Goal: Book appointment/travel/reservation

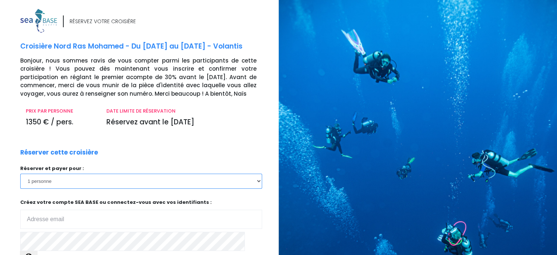
click at [68, 180] on select "1 personne 2 personnes 3 personnes 4 personnes 5 personnes 6 personnes" at bounding box center [141, 181] width 242 height 15
select select "2"
click at [20, 174] on select "1 personne 2 personnes 3 personnes 4 personnes 5 personnes 6 personnes" at bounding box center [141, 181] width 242 height 15
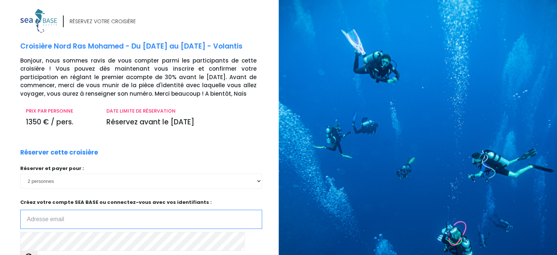
click at [96, 218] on input "email" at bounding box center [141, 219] width 242 height 19
type input "eric.perichon@free.fr"
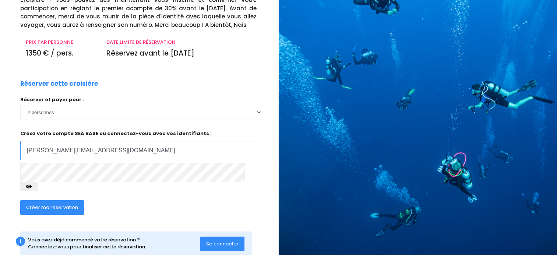
scroll to position [74, 0]
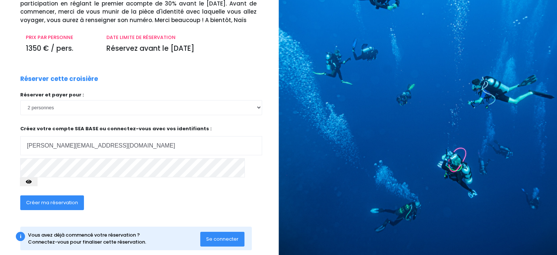
click at [226, 236] on span "Se connecter" at bounding box center [222, 239] width 32 height 7
click at [32, 182] on icon "button" at bounding box center [29, 182] width 6 height 0
click at [57, 199] on span "Créer ma réservation" at bounding box center [52, 202] width 52 height 7
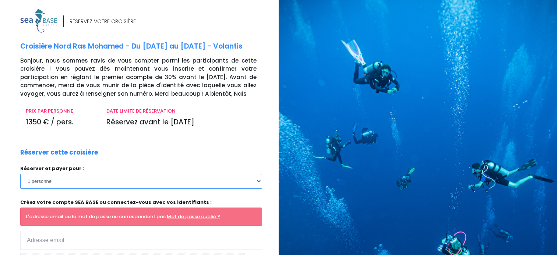
click at [140, 180] on select "1 personne 2 personnes 3 personnes 4 personnes 5 personnes 6 personnes" at bounding box center [141, 181] width 242 height 15
select select "2"
click at [20, 174] on select "1 personne 2 personnes 3 personnes 4 personnes 5 personnes 6 personnes" at bounding box center [141, 181] width 242 height 15
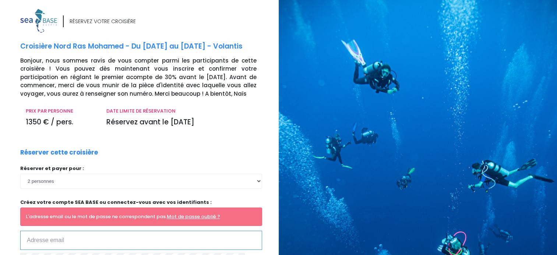
click at [116, 231] on input "email" at bounding box center [141, 240] width 242 height 19
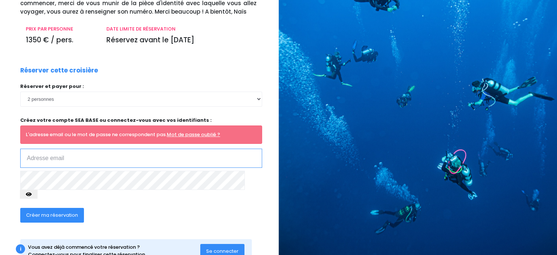
scroll to position [98, 0]
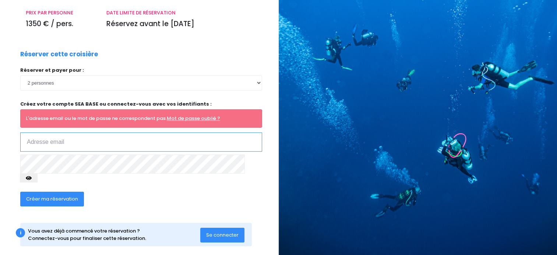
click at [85, 147] on input "email" at bounding box center [141, 142] width 242 height 19
type input "[PERSON_NAME][EMAIL_ADDRESS][DOMAIN_NAME]"
click at [32, 178] on icon "button" at bounding box center [29, 178] width 6 height 0
click at [44, 196] on span "Créer ma réservation" at bounding box center [52, 199] width 52 height 7
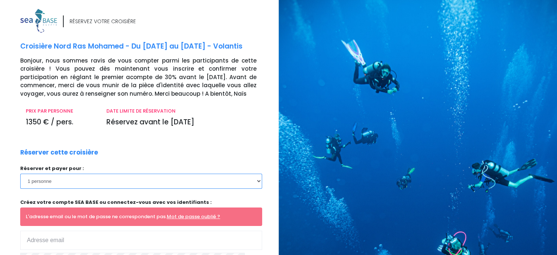
click at [50, 184] on select "1 personne 2 personnes 3 personnes 4 personnes 5 personnes 6 personnes" at bounding box center [141, 181] width 242 height 15
click at [66, 182] on select "1 personne 2 personnes 3 personnes 4 personnes 5 personnes 6 personnes" at bounding box center [141, 181] width 242 height 15
select select "2"
click at [20, 174] on select "1 personne 2 personnes 3 personnes 4 personnes 5 personnes 6 personnes" at bounding box center [141, 181] width 242 height 15
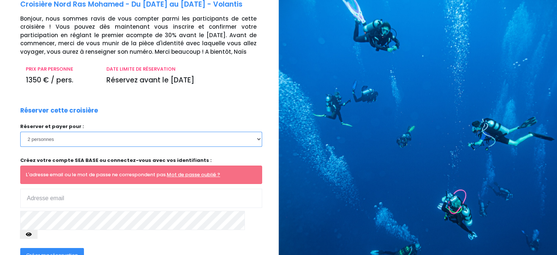
scroll to position [74, 0]
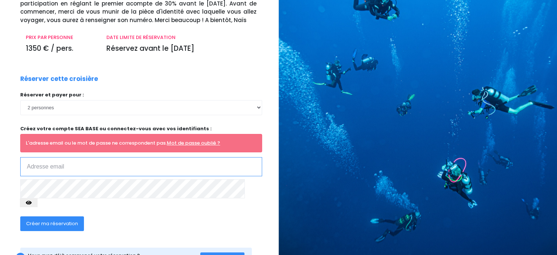
click at [94, 167] on input "email" at bounding box center [141, 166] width 242 height 19
type input "eric.perichon@totalenergies.com"
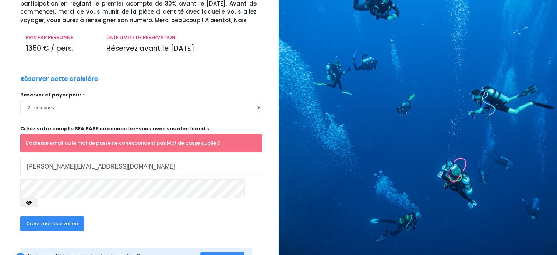
click at [74, 220] on span "Créer ma réservation" at bounding box center [52, 223] width 52 height 7
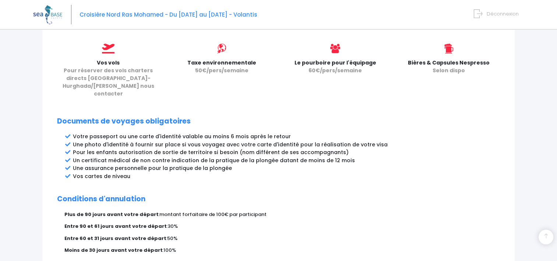
scroll to position [405, 0]
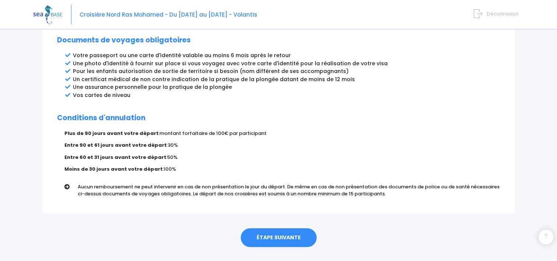
click at [276, 228] on link "ÉTAPE SUIVANTE" at bounding box center [279, 237] width 76 height 19
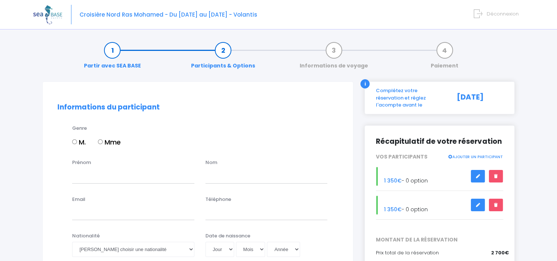
scroll to position [74, 0]
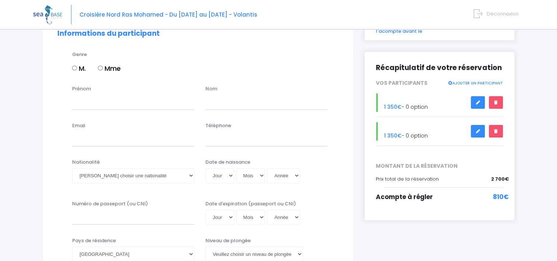
click at [74, 68] on input "M." at bounding box center [74, 68] width 5 height 5
radio input "true"
click at [95, 108] on input "Prénom" at bounding box center [133, 102] width 122 height 15
type input "ERIC"
type input "PERICHON"
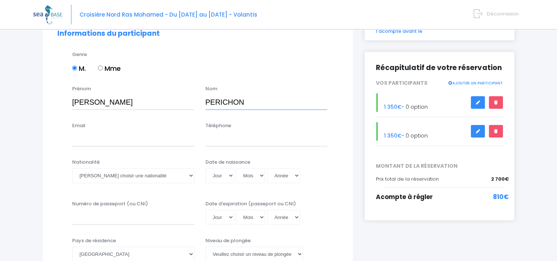
type input "[PERSON_NAME][EMAIL_ADDRESS][DOMAIN_NAME]"
type input "0686283895"
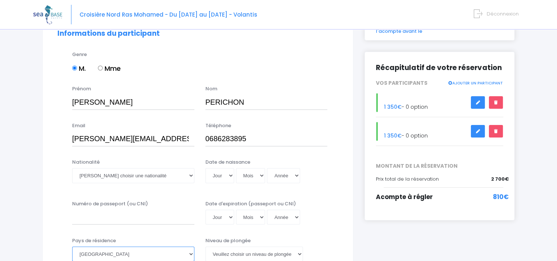
select select "[GEOGRAPHIC_DATA]"
click at [142, 177] on select "Veuillez choisir une nationalité [DEMOGRAPHIC_DATA] Algerienne Allemande [GEOGR…" at bounding box center [133, 175] width 122 height 15
select select "Française"
click at [72, 168] on select "Veuillez choisir une nationalité [DEMOGRAPHIC_DATA] Algerienne Allemande [GEOGR…" at bounding box center [133, 175] width 122 height 15
click at [228, 174] on select "Jour 01 02 03 04 05 06 07 08 09 10 11 12 13 14 15 16 17 18 19 20 21 22 23 24 25…" at bounding box center [220, 175] width 29 height 15
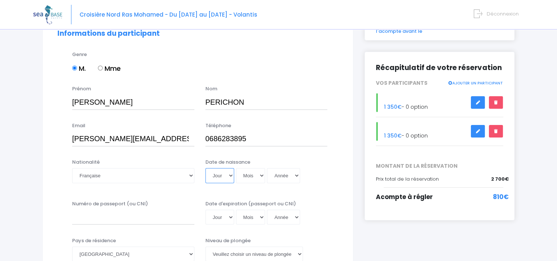
select select "30"
click at [206, 168] on select "Jour 01 02 03 04 05 06 07 08 09 10 11 12 13 14 15 16 17 18 19 20 21 22 23 24 25…" at bounding box center [220, 175] width 29 height 15
click at [246, 173] on select "Mois 01 02 03 04 05 06 07 08 09 10 11 12" at bounding box center [250, 175] width 29 height 15
select select "08"
click at [236, 168] on select "Mois 01 02 03 04 05 06 07 08 09 10 11 12" at bounding box center [250, 175] width 29 height 15
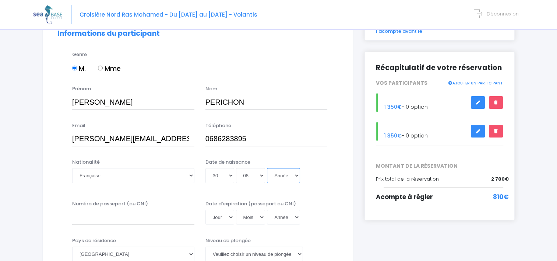
click at [284, 176] on select "Année 2045 2044 2043 2042 2041 2040 2039 2038 2037 2036 2035 2034 2033 2032 203…" at bounding box center [283, 175] width 33 height 15
select select "1968"
click at [267, 168] on select "Année 2045 2044 2043 2042 2041 2040 2039 2038 2037 2036 2035 2034 2033 2032 203…" at bounding box center [283, 175] width 33 height 15
type input "1968-08-30"
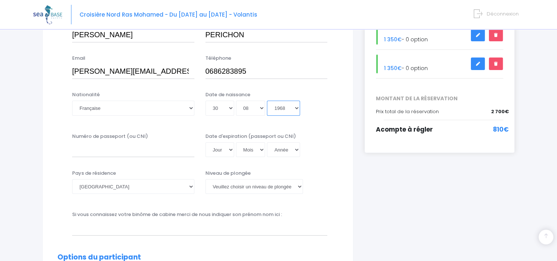
scroll to position [147, 0]
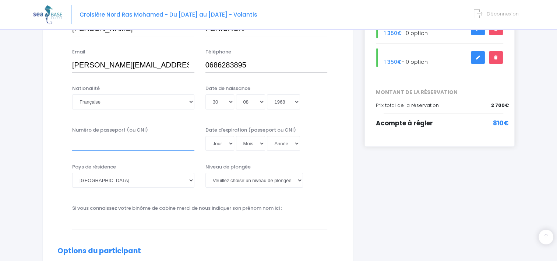
click at [136, 144] on input "Numéro de passeport (ou CNI)" at bounding box center [133, 143] width 122 height 15
click at [147, 140] on input "Numéro de passeport (ou CNI)" at bounding box center [133, 143] width 122 height 15
type input "17AB00541"
click at [119, 175] on select "Afghanistan Afrique du Sud Albanie Algérie Allemagne Andorre Angola Anguilla An…" at bounding box center [133, 180] width 122 height 15
select select "France"
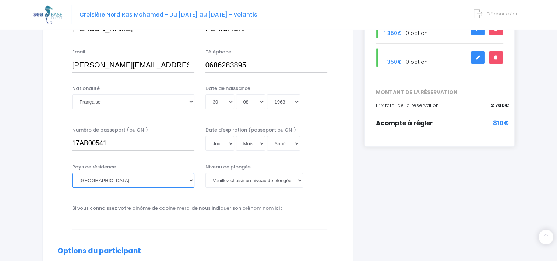
click at [72, 173] on select "Afghanistan Afrique du Sud Albanie Algérie Allemagne Andorre Angola Anguilla An…" at bounding box center [133, 180] width 122 height 15
click at [224, 145] on select "Jour 01 02 03 04 05 06 07 08 09 10 11 12 13 14 15 16 17 18 19 20 21 22 23 24 25…" at bounding box center [220, 143] width 29 height 15
select select "06"
click at [206, 136] on select "Jour 01 02 03 04 05 06 07 08 09 10 11 12 13 14 15 16 17 18 19 20 21 22 23 24 25…" at bounding box center [220, 143] width 29 height 15
click at [250, 141] on select "Mois 01 02 03 04 05 06 07 08 09 10 11 12" at bounding box center [250, 143] width 29 height 15
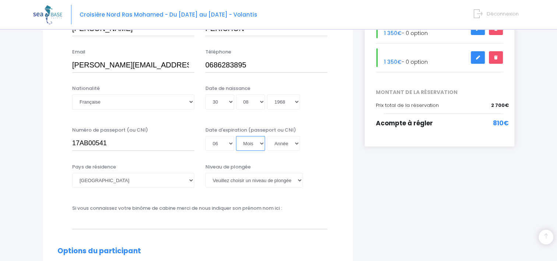
select select "03"
click at [236, 136] on select "Mois 01 02 03 04 05 06 07 08 09 10 11 12" at bounding box center [250, 143] width 29 height 15
click at [277, 147] on select "Année 2045 2044 2043 2042 2041 2040 2039 2038 2037 2036 2035 2034 2033 2032 203…" at bounding box center [283, 143] width 33 height 15
select select "2027"
click at [267, 151] on select "Année 2045 2044 2043 2042 2041 2040 2039 2038 2037 2036 2035 2034 2033 2032 203…" at bounding box center [283, 143] width 33 height 15
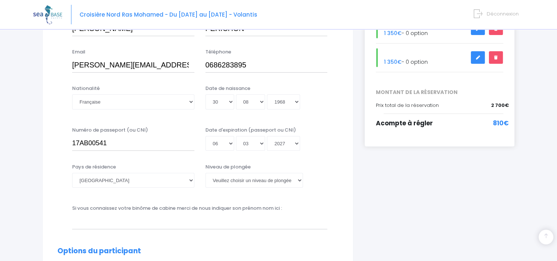
type input "2027-03-06"
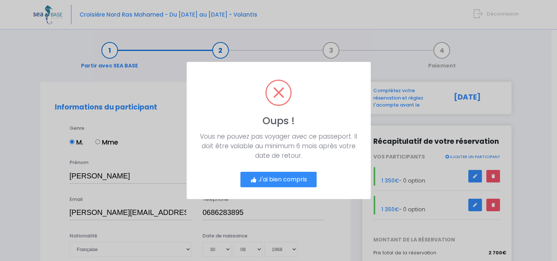
scroll to position [0, 0]
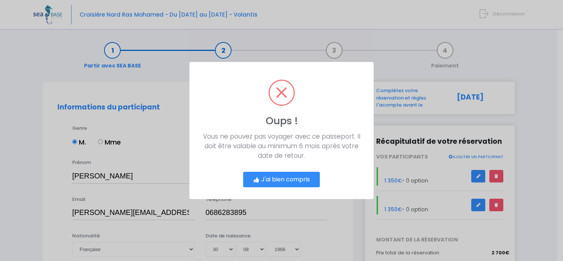
click at [298, 180] on button "J'ai bien compris" at bounding box center [281, 179] width 77 height 15
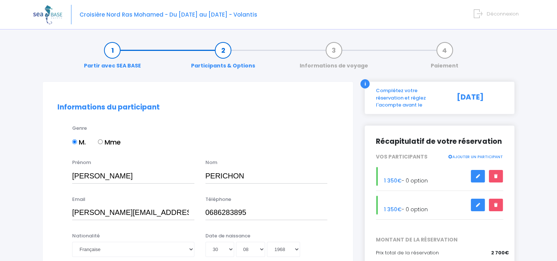
scroll to position [160, 0]
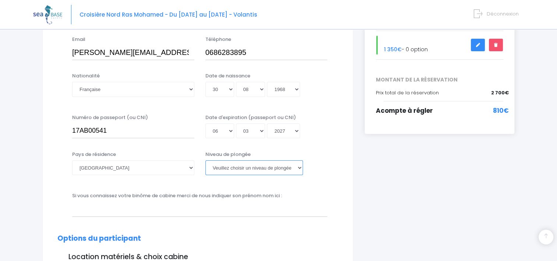
click at [237, 170] on select "Veuillez choisir un niveau de plongée Non plongeur Junior OW diver Adventure OW…" at bounding box center [255, 167] width 98 height 15
select select "N4"
click at [206, 160] on select "Veuillez choisir un niveau de plongée Non plongeur Junior OW diver Adventure OW…" at bounding box center [255, 167] width 98 height 15
click at [265, 164] on select "Veuillez choisir un niveau de plongée Non plongeur Junior OW diver Adventure OW…" at bounding box center [255, 167] width 98 height 15
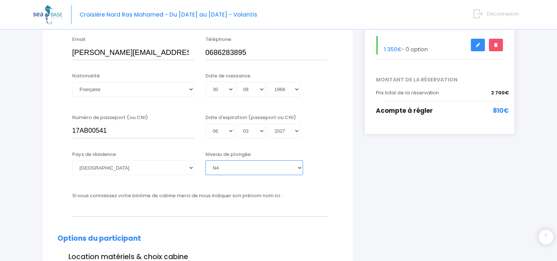
click at [271, 170] on select "Veuillez choisir un niveau de plongée Non plongeur Junior OW diver Adventure OW…" at bounding box center [255, 167] width 98 height 15
click at [264, 212] on input "text" at bounding box center [199, 208] width 255 height 15
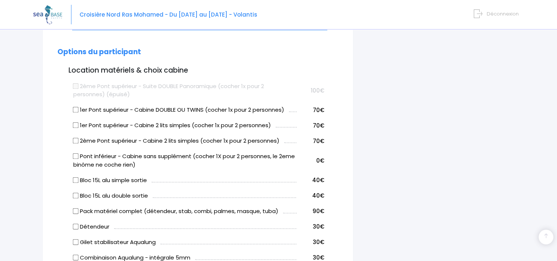
scroll to position [344, 0]
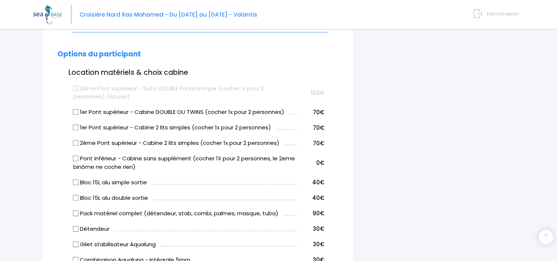
type input "Marielle"
click at [76, 198] on input "Bloc 15L alu double sortie" at bounding box center [76, 197] width 6 height 6
checkbox input "true"
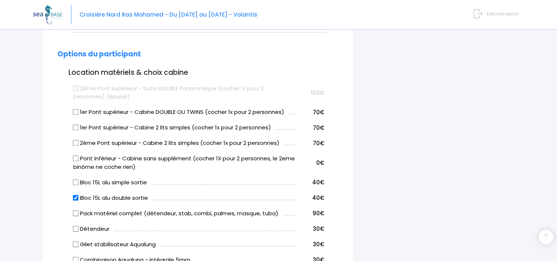
click at [77, 126] on input "1er Pont supérieur - Cabine 2 lits simples (cocher 1x pour 2 personnes)" at bounding box center [76, 128] width 6 height 6
checkbox input "true"
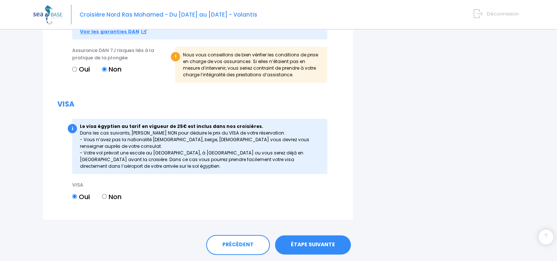
scroll to position [866, 0]
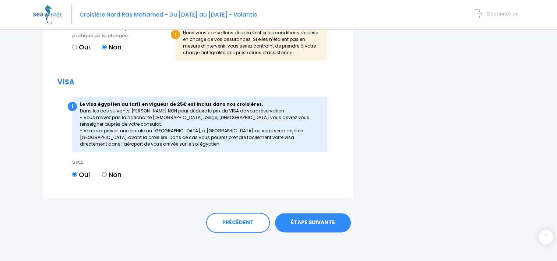
click at [309, 222] on link "ÉTAPE SUIVANTE" at bounding box center [313, 222] width 76 height 19
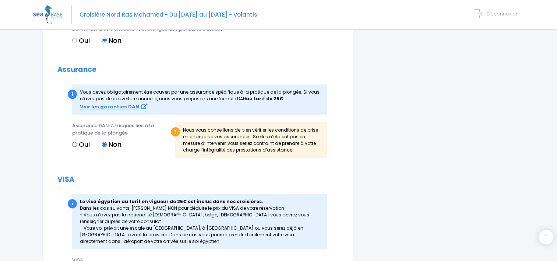
scroll to position [866, 0]
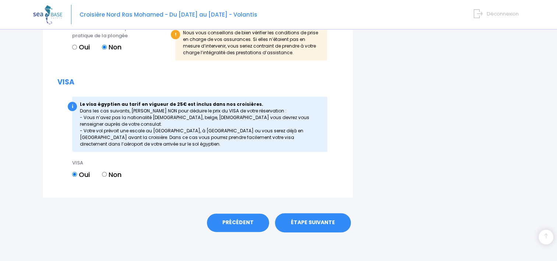
click at [239, 221] on link "PRÉCÉDENT" at bounding box center [238, 223] width 64 height 20
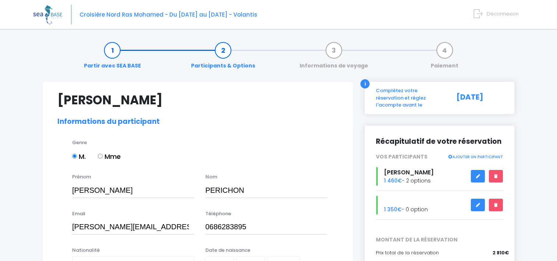
select select "N4"
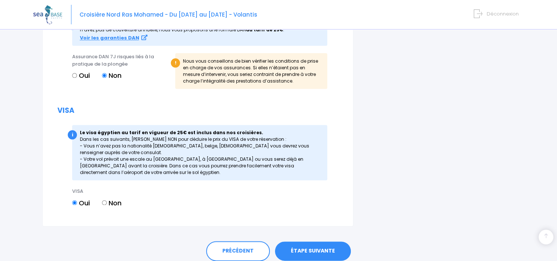
scroll to position [881, 0]
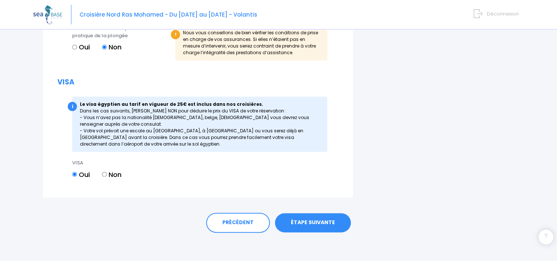
click at [303, 218] on link "ÉTAPE SUIVANTE" at bounding box center [313, 222] width 76 height 19
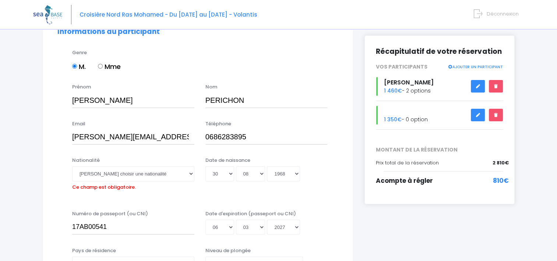
scroll to position [72, 0]
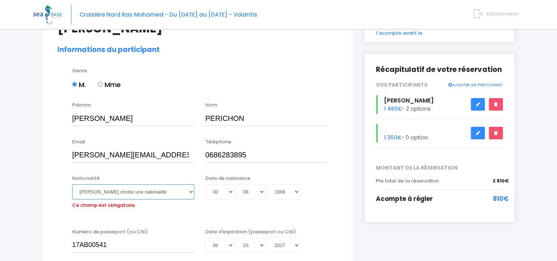
click at [171, 192] on select "Veuillez choisir une nationalité [DEMOGRAPHIC_DATA] Algerienne Allemande [GEOGR…" at bounding box center [133, 191] width 122 height 15
select select "Française"
click at [72, 184] on select "Veuillez choisir une nationalité Afghane Albanaise Algerienne Allemande America…" at bounding box center [133, 191] width 122 height 15
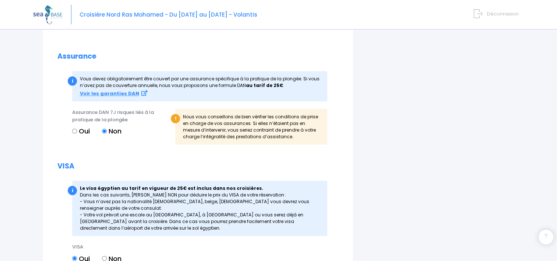
scroll to position [881, 0]
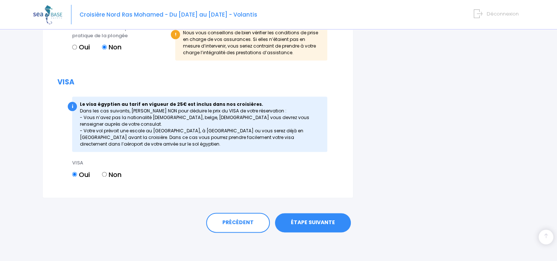
click at [308, 220] on link "ÉTAPE SUIVANTE" at bounding box center [313, 222] width 76 height 19
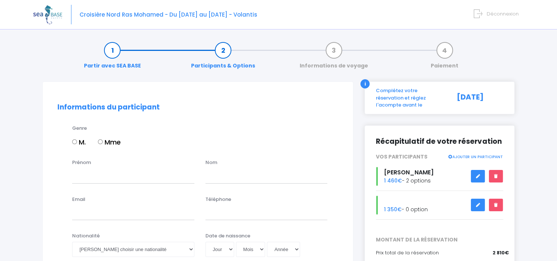
click at [99, 142] on input "Mme" at bounding box center [100, 141] width 5 height 5
radio input "true"
click at [105, 162] on div "Prénom" at bounding box center [133, 171] width 133 height 24
click at [101, 170] on input "Prénom" at bounding box center [133, 175] width 122 height 15
click at [107, 176] on input "Prénom" at bounding box center [133, 175] width 122 height 15
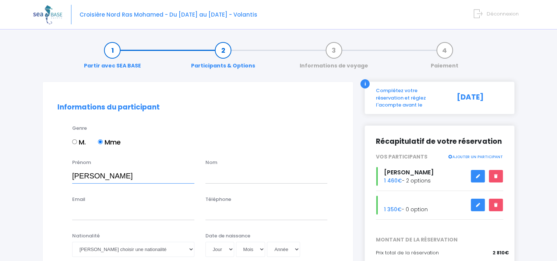
type input "[PERSON_NAME]"
type input "PERICHON"
type input "marielle.perichon@totalenergies.com"
type input "686283894"
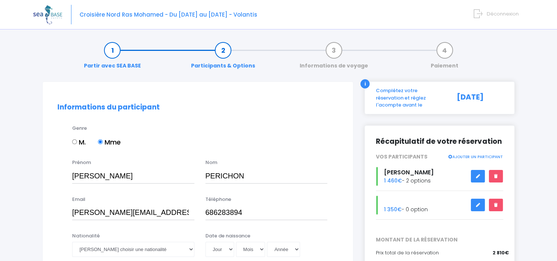
select select "Royaume-Uni"
click at [206, 214] on input "686283894" at bounding box center [267, 212] width 122 height 15
type input "0686283894"
click at [299, 134] on div "Genre M. Mme" at bounding box center [205, 140] width 277 height 30
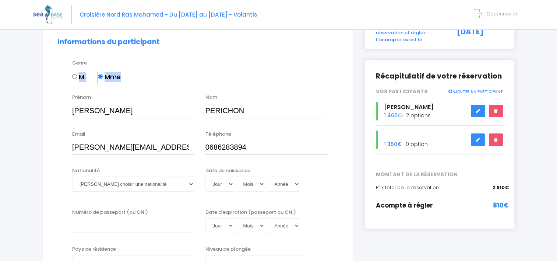
scroll to position [74, 0]
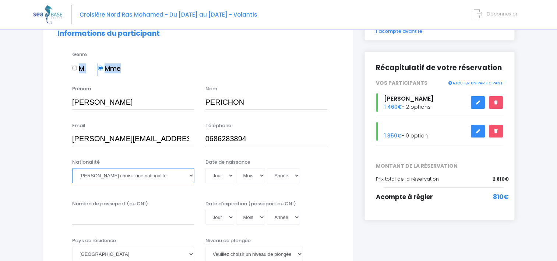
click at [142, 178] on select "Veuillez choisir une nationalité Afghane Albanaise Algerienne Allemande America…" at bounding box center [133, 175] width 122 height 15
select select "Française"
click at [72, 168] on select "Veuillez choisir une nationalité Afghane Albanaise Algerienne Allemande America…" at bounding box center [133, 175] width 122 height 15
click at [231, 176] on select "Jour 01 02 03 04 05 06 07 08 09 10 11 12 13 14 15 16 17 18 19 20 21 22 23 24 25…" at bounding box center [220, 175] width 29 height 15
select select "22"
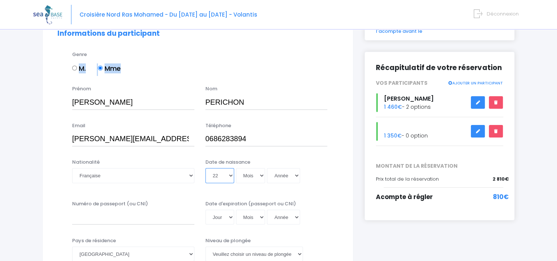
click at [206, 168] on select "Jour 01 02 03 04 05 06 07 08 09 10 11 12 13 14 15 16 17 18 19 20 21 22 23 24 25…" at bounding box center [220, 175] width 29 height 15
click at [243, 173] on select "Mois 01 02 03 04 05 06 07 08 09 10 11 12" at bounding box center [250, 175] width 29 height 15
select select "02"
click at [236, 168] on select "Mois 01 02 03 04 05 06 07 08 09 10 11 12" at bounding box center [250, 175] width 29 height 15
click at [279, 176] on select "Année 2045 2044 2043 2042 2041 2040 2039 2038 2037 2036 2035 2034 2033 2032 203…" at bounding box center [283, 175] width 33 height 15
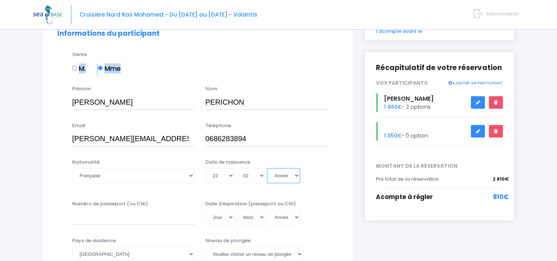
select select "1968"
click at [267, 168] on select "Année 2045 2044 2043 2042 2041 2040 2039 2038 2037 2036 2035 2034 2033 2032 203…" at bounding box center [283, 175] width 33 height 15
type input "1968-02-22"
click at [155, 218] on input "Numéro de passeport (ou CNI)" at bounding box center [133, 217] width 122 height 15
type input "17CC90882"
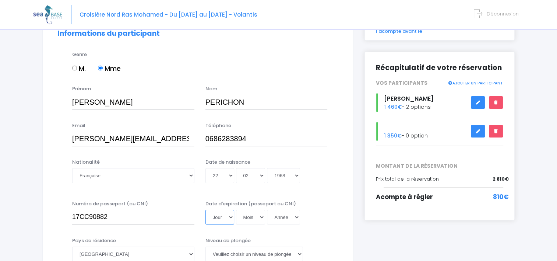
click at [220, 219] on select "Jour 01 02 03 04 05 06 07 08 09 10 11 12 13 14 15 16 17 18 19 20 21 22 23 24 25…" at bounding box center [220, 217] width 29 height 15
select select "02"
click at [206, 210] on select "Jour 01 02 03 04 05 06 07 08 09 10 11 12 13 14 15 16 17 18 19 20 21 22 23 24 25…" at bounding box center [220, 217] width 29 height 15
click at [249, 221] on select "Mois 01 02 03 04 05 06 07 08 09 10 11 12" at bounding box center [250, 217] width 29 height 15
select select "04"
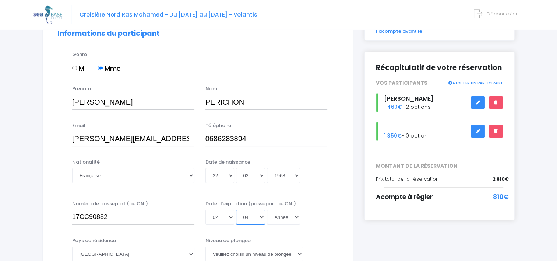
click at [236, 210] on select "Mois 01 02 03 04 05 06 07 08 09 10 11 12" at bounding box center [250, 217] width 29 height 15
click at [287, 218] on select "Année 2045 2044 2043 2042 2041 2040 2039 2038 2037 2036 2035 2034 2033 2032 203…" at bounding box center [283, 217] width 33 height 15
select select "2027"
click at [267, 224] on select "Année 2045 2044 2043 2042 2041 2040 2039 2038 2037 2036 2035 2034 2033 2032 203…" at bounding box center [283, 217] width 33 height 15
type input "2027-04-02"
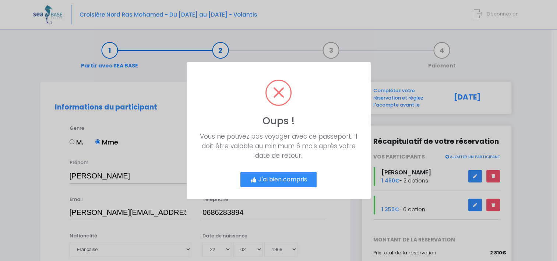
scroll to position [0, 0]
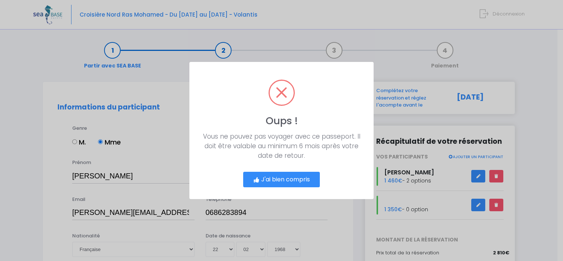
click at [286, 183] on button "J'ai bien compris" at bounding box center [281, 179] width 77 height 15
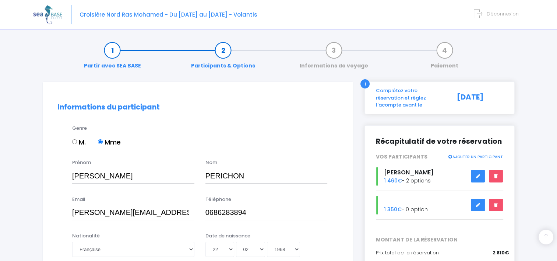
scroll to position [160, 0]
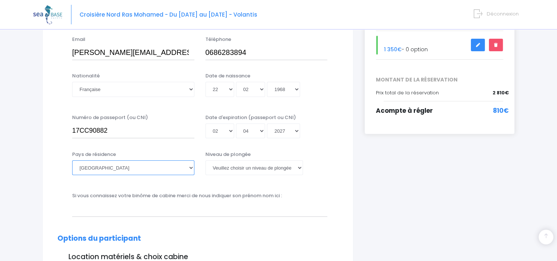
click at [150, 163] on select "Afghanistan Afrique du Sud Albanie Algérie Allemagne Andorre Angola Anguilla An…" at bounding box center [133, 167] width 122 height 15
select select "France"
drag, startPoint x: 377, startPoint y: 214, endPoint x: 373, endPoint y: 210, distance: 5.5
click at [280, 171] on select "Veuillez choisir un niveau de plongée Non plongeur Junior OW diver Adventure OW…" at bounding box center [255, 167] width 98 height 15
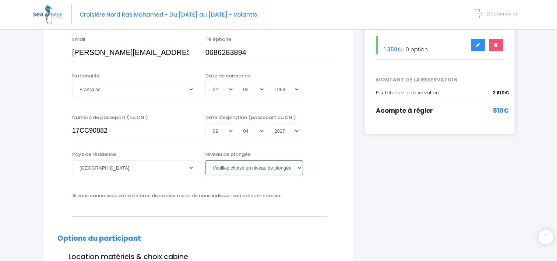
select select "N3"
click at [206, 160] on select "Veuillez choisir un niveau de plongée Non plongeur Junior OW diver Adventure OW…" at bounding box center [255, 167] width 98 height 15
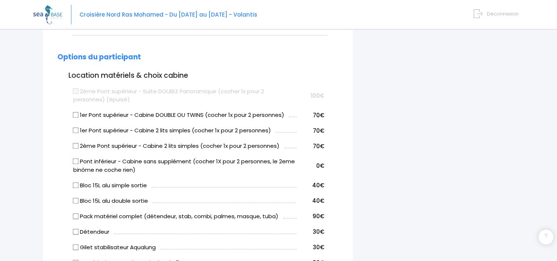
scroll to position [344, 0]
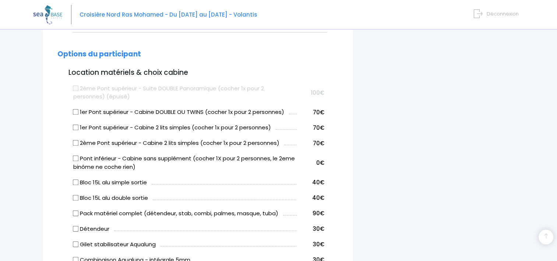
click at [76, 182] on input "Bloc 15L alu simple sortie" at bounding box center [76, 182] width 6 height 6
checkbox input "true"
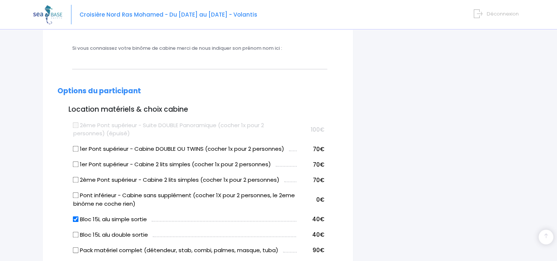
scroll to position [234, 0]
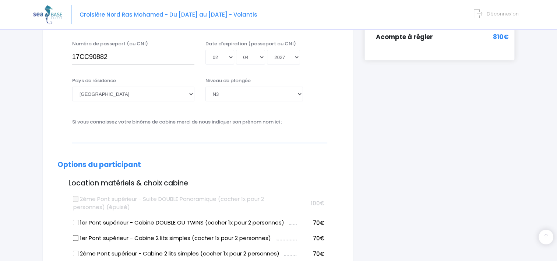
click at [272, 136] on input "text" at bounding box center [199, 135] width 255 height 15
type input "[PERSON_NAME]"
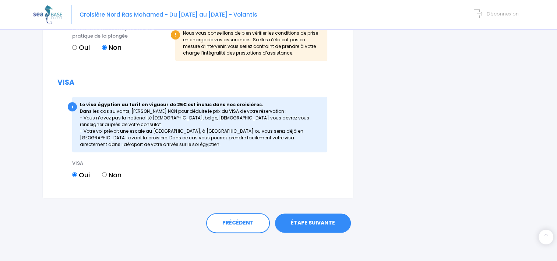
scroll to position [866, 0]
click at [311, 222] on link "ÉTAPE SUIVANTE" at bounding box center [313, 222] width 76 height 19
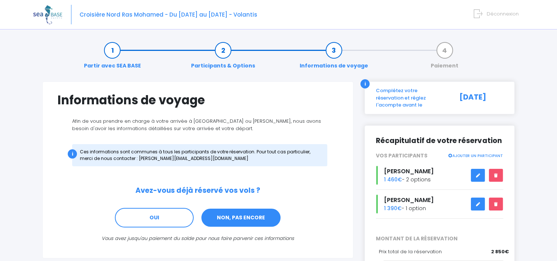
click at [258, 220] on link "NON, PAS ENCORE" at bounding box center [241, 218] width 81 height 20
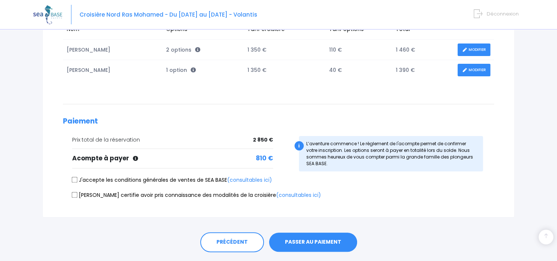
scroll to position [147, 0]
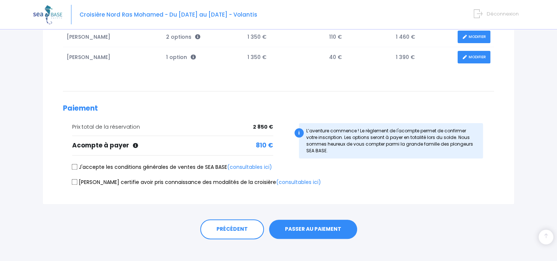
click at [180, 165] on label "J'accepte les conditions générales de ventes de SEA BASE (consultables ici)" at bounding box center [172, 167] width 200 height 8
click at [77, 165] on input "J'accepte les conditions générales de ventes de SEA BASE (consultables ici)" at bounding box center [75, 167] width 6 height 6
checkbox input "true"
click at [75, 181] on input "Je certifie avoir pris connaissance des modalités de la croisière (consultables…" at bounding box center [75, 182] width 6 height 6
checkbox input "true"
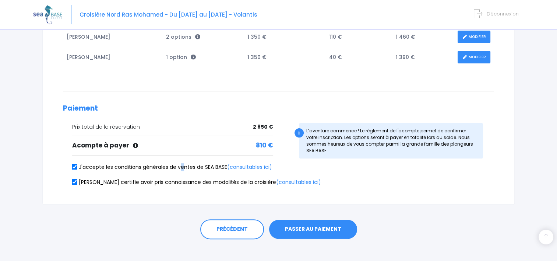
click at [330, 230] on button "PASSER AU PAIEMENT" at bounding box center [313, 229] width 88 height 19
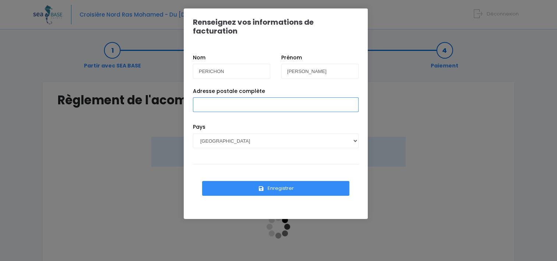
click at [276, 97] on input "Adresse postale complète" at bounding box center [276, 104] width 166 height 15
type input "[STREET_ADDRESS]"
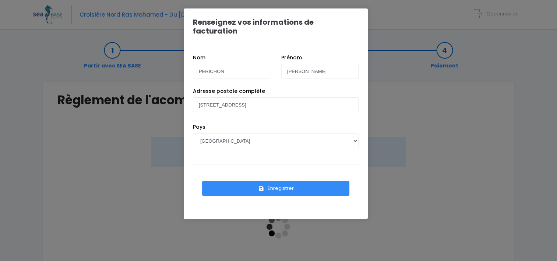
click at [290, 182] on button "Enregistrer" at bounding box center [275, 188] width 147 height 15
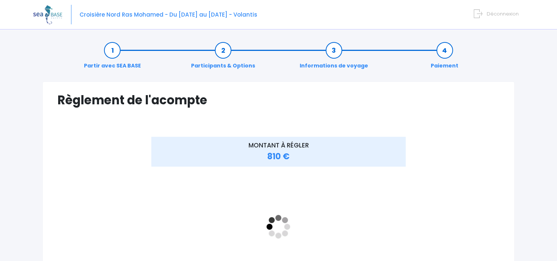
click at [338, 111] on div "Règlement de l'acompte Vérifiez vos informations de facturation Nom PERICHON [G…" at bounding box center [278, 210] width 473 height 259
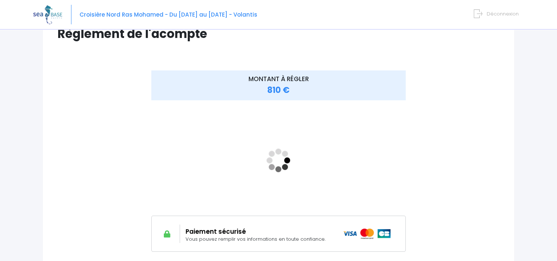
scroll to position [74, 0]
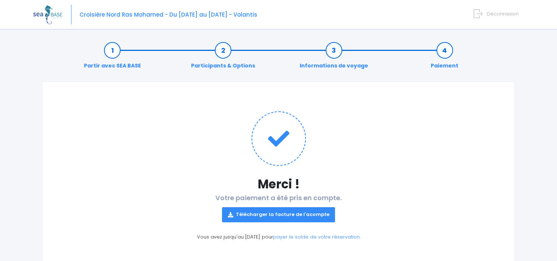
click at [299, 215] on link "Télécharger la facture de l'acompte" at bounding box center [278, 214] width 113 height 15
